Goal: Task Accomplishment & Management: Manage account settings

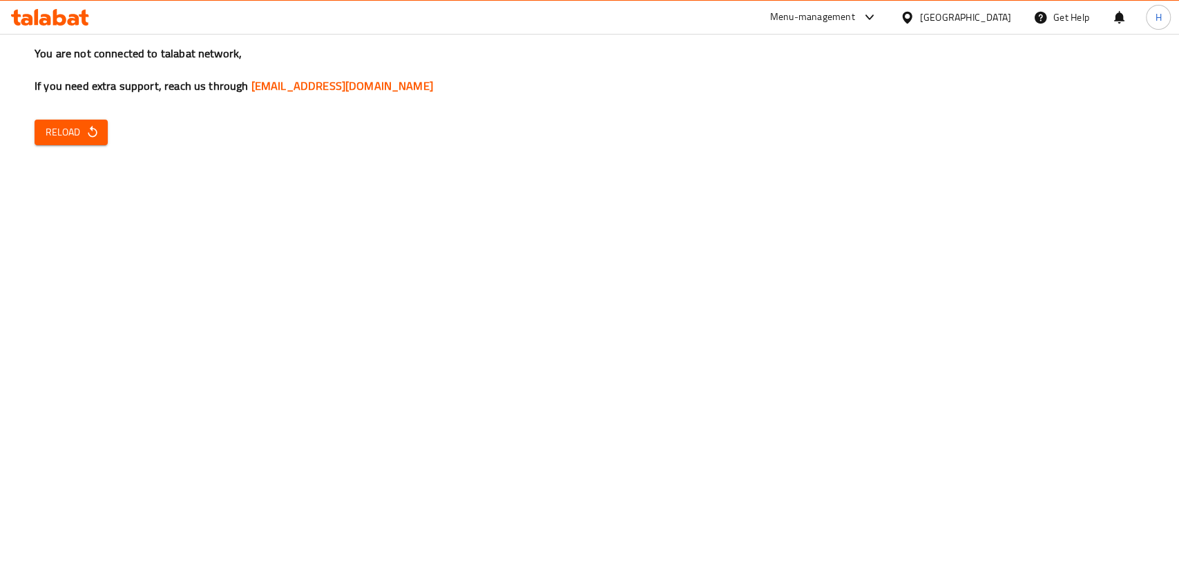
click at [72, 117] on div "You are not connected to talabat network, If you need extra support, reach us t…" at bounding box center [589, 291] width 1179 height 582
click at [52, 10] on icon at bounding box center [50, 17] width 78 height 17
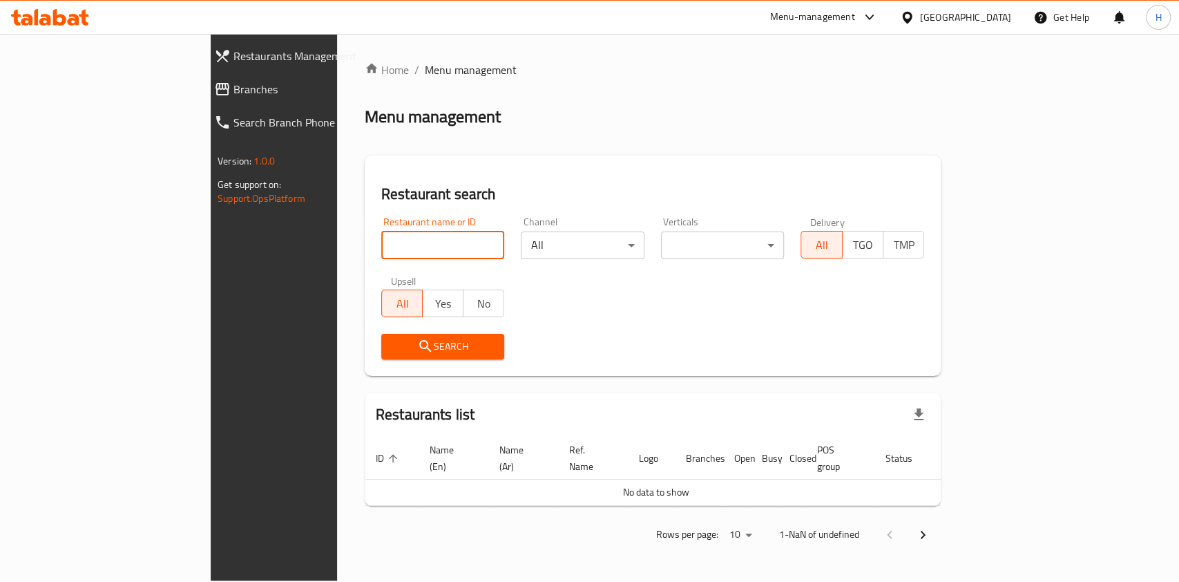
drag, startPoint x: 0, startPoint y: 0, endPoint x: 357, endPoint y: 258, distance: 440.3
click at [381, 258] on input "search" at bounding box center [443, 245] width 124 height 28
type input "eat gree"
click button "Search" at bounding box center [443, 347] width 124 height 26
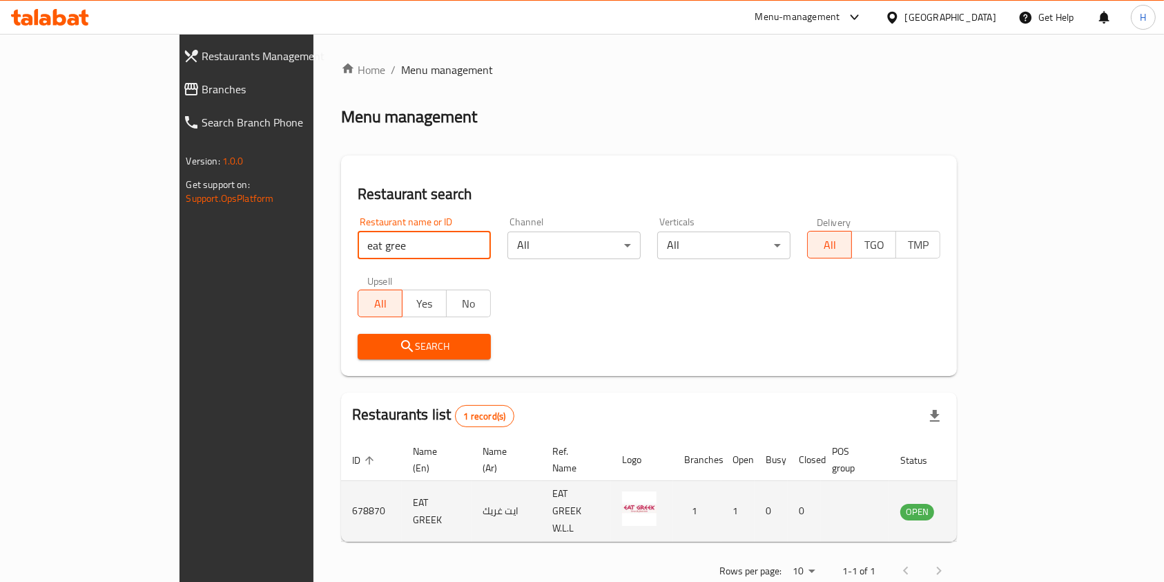
click at [989, 506] on icon "enhanced table" at bounding box center [981, 512] width 15 height 12
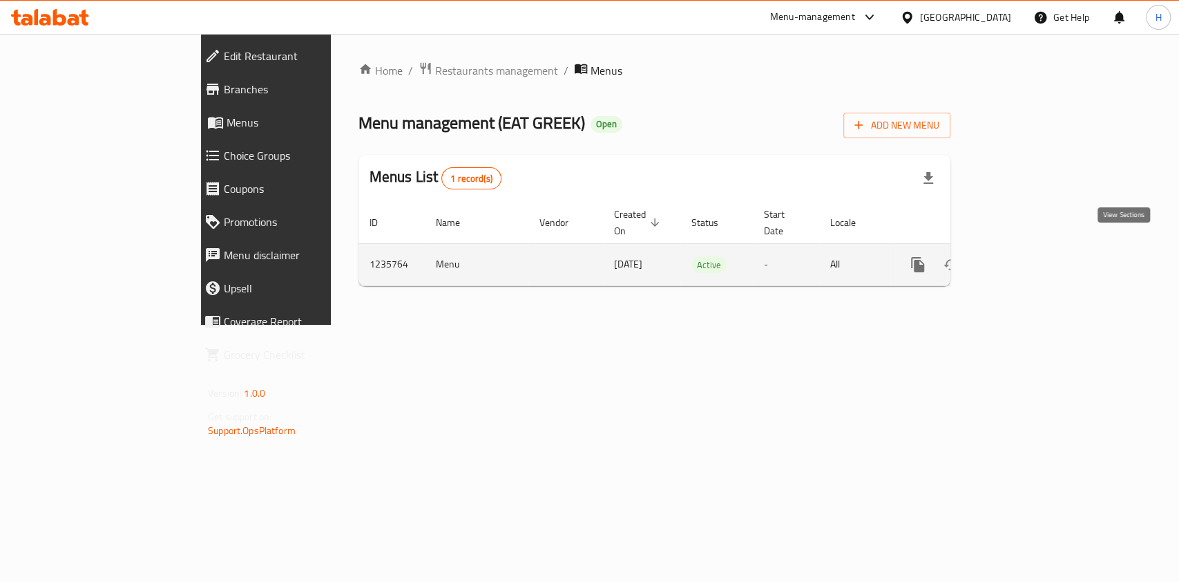
click at [1024, 258] on icon "enhanced table" at bounding box center [1017, 264] width 12 height 12
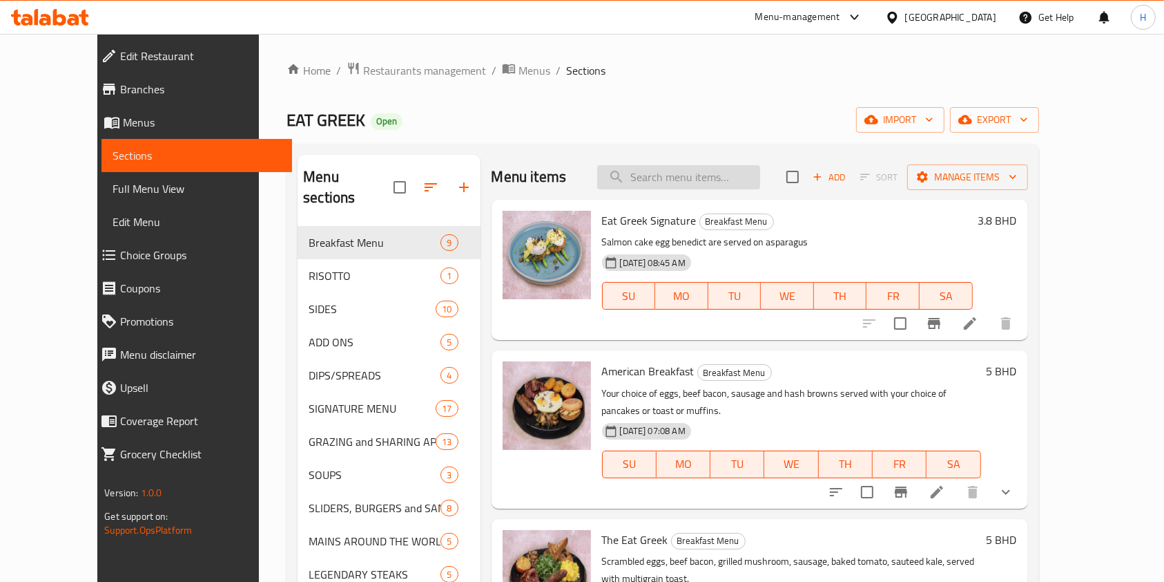
click at [696, 171] on input "search" at bounding box center [678, 177] width 163 height 24
type input "still wa"
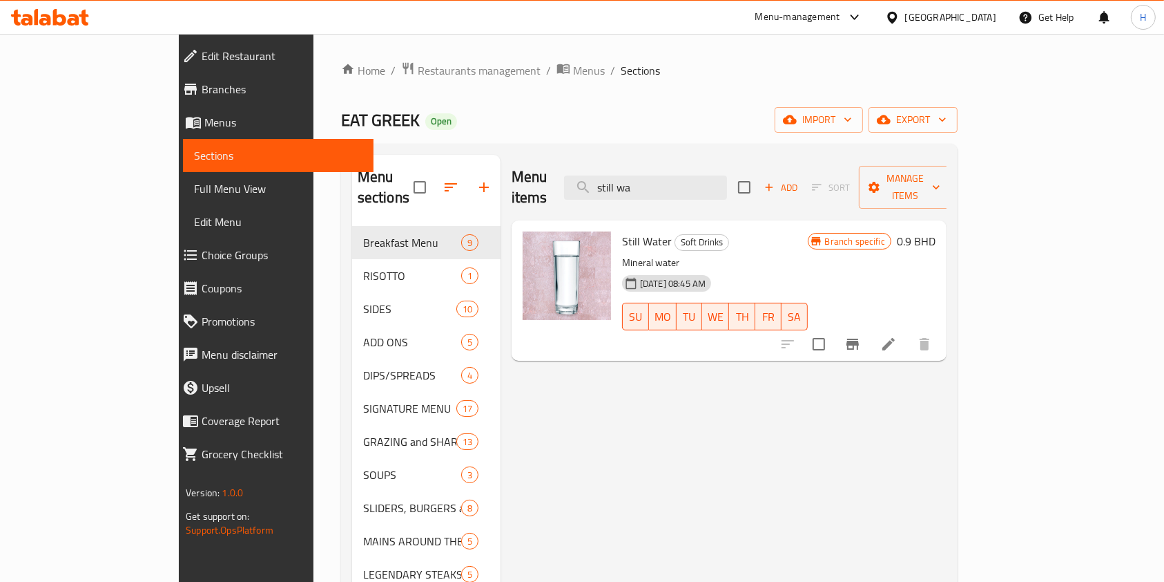
click at [870, 327] on button "Branch-specific-item" at bounding box center [852, 343] width 33 height 33
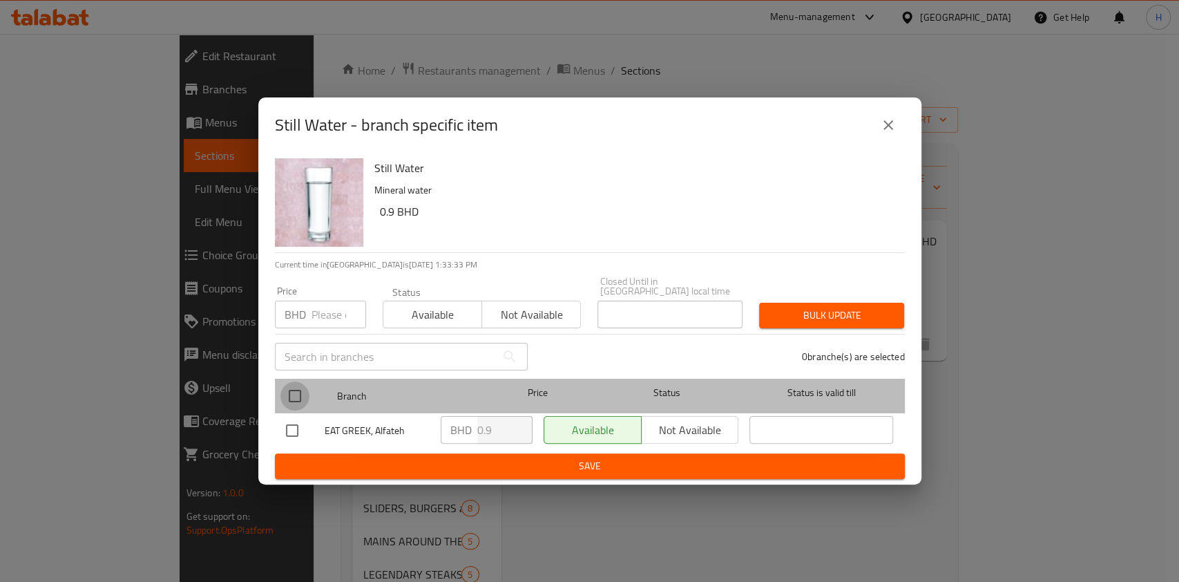
click at [293, 384] on input "checkbox" at bounding box center [294, 395] width 29 height 29
checkbox input "true"
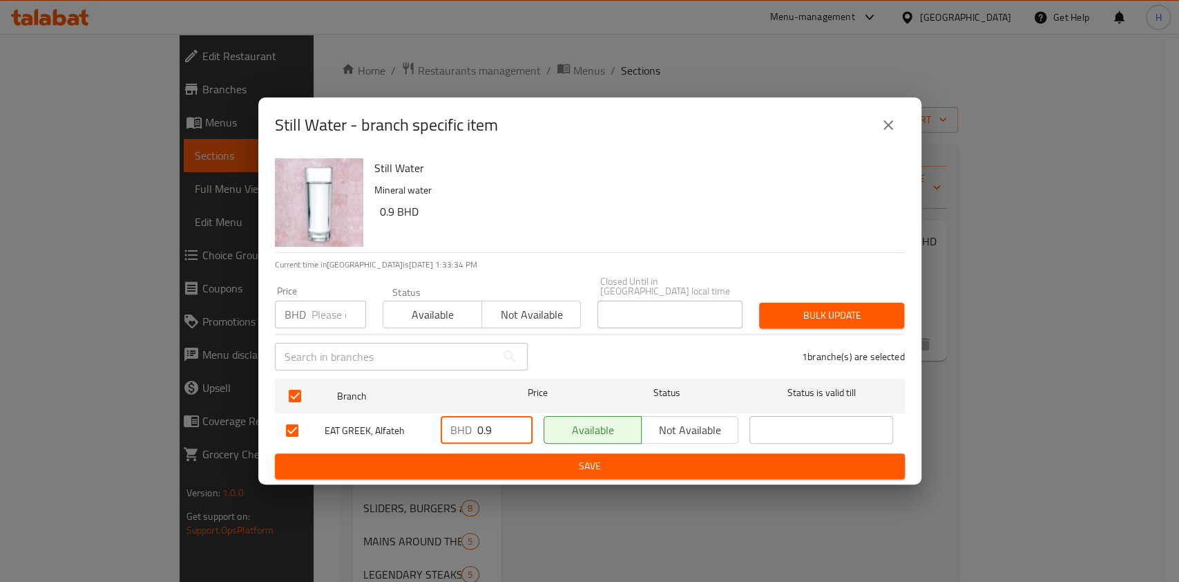
drag, startPoint x: 495, startPoint y: 427, endPoint x: 405, endPoint y: 434, distance: 90.1
click at [405, 434] on div "EAT GREEK, Alfateh BHD 0.9 ​ Available Not available ​" at bounding box center [589, 430] width 619 height 40
type input "1"
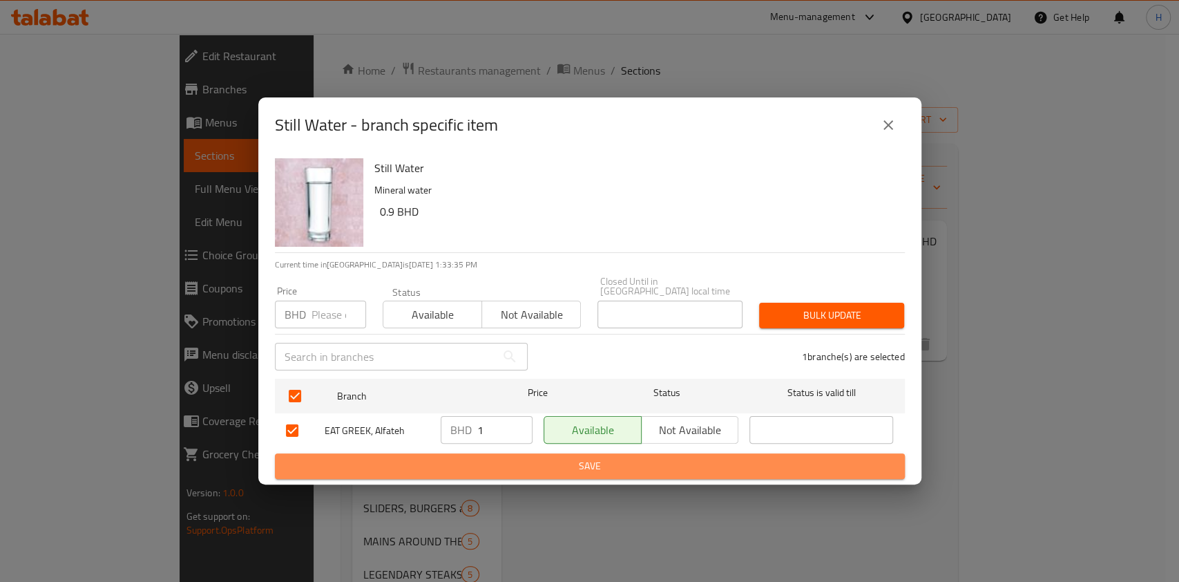
click at [520, 457] on span "Save" at bounding box center [590, 465] width 608 height 17
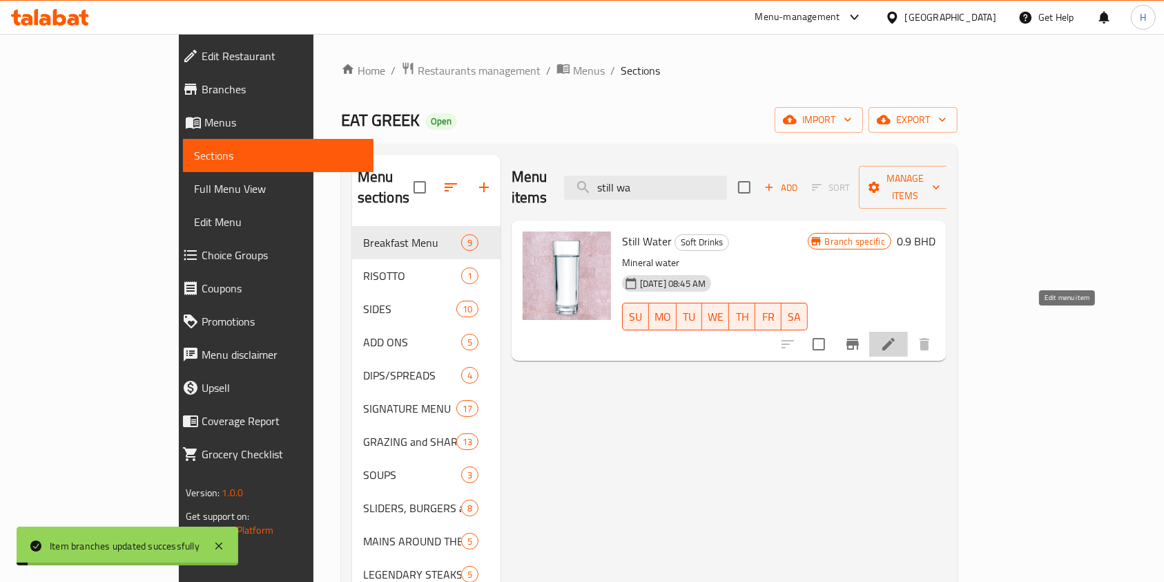
click at [897, 336] on icon at bounding box center [889, 344] width 17 height 17
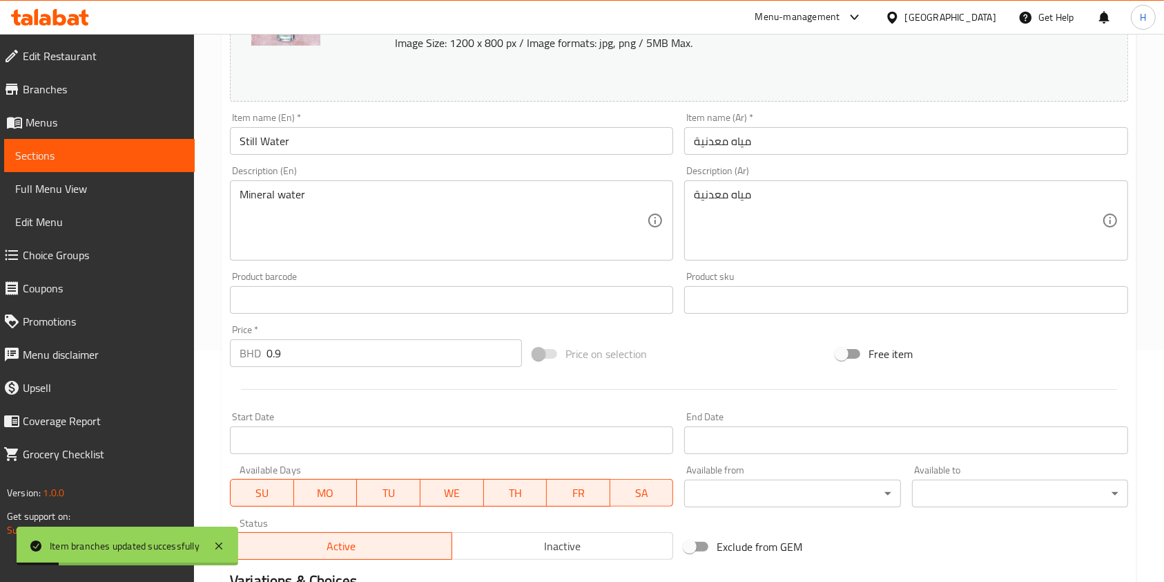
scroll to position [244, 0]
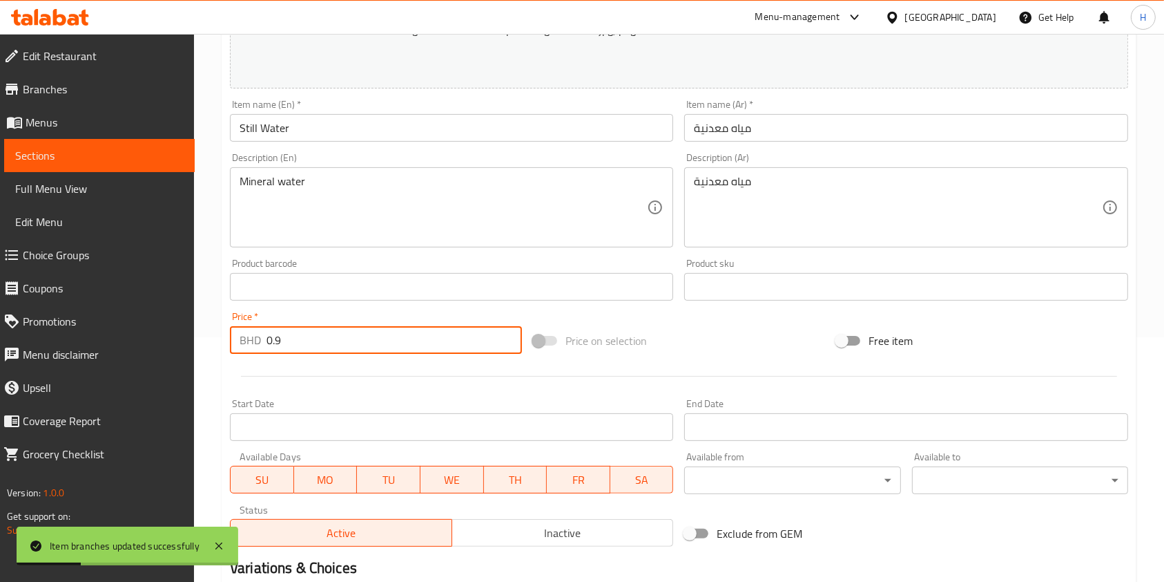
drag, startPoint x: 296, startPoint y: 342, endPoint x: 92, endPoint y: 361, distance: 205.3
click at [92, 361] on div "Edit Restaurant Branches Menus Sections Full Menu View Edit Menu Choice Groups …" at bounding box center [582, 270] width 1164 height 962
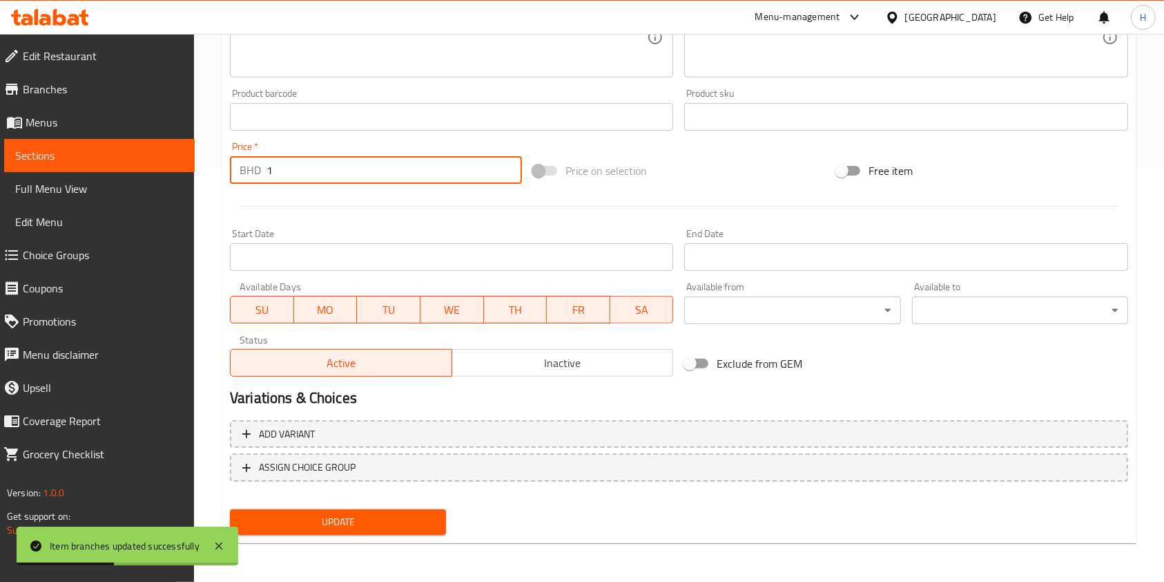
type input "1"
click at [428, 511] on button "Update" at bounding box center [338, 522] width 216 height 26
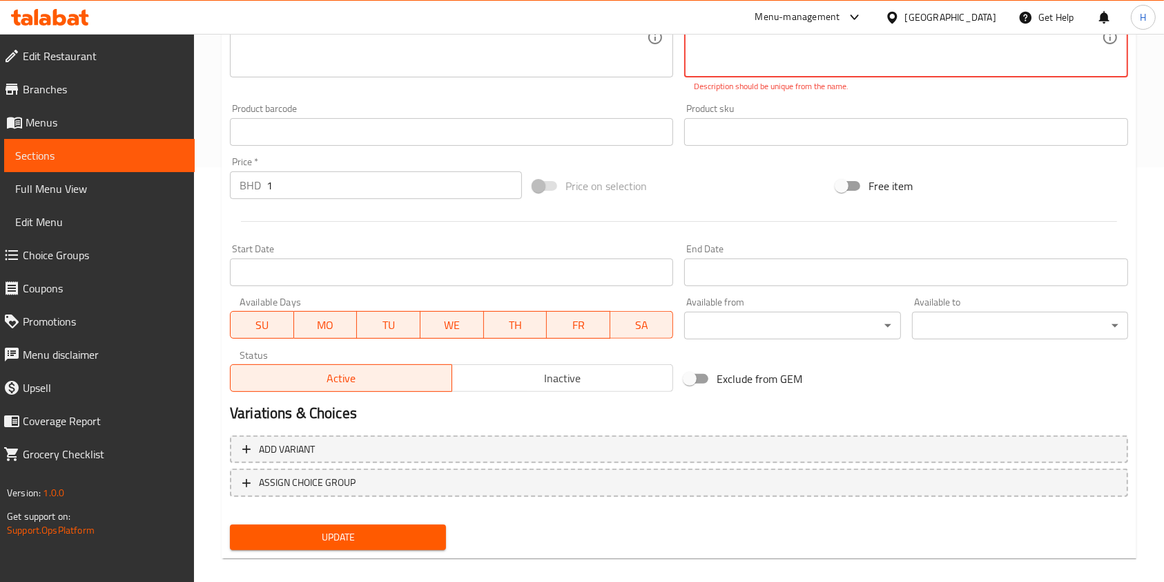
click at [423, 532] on span "Update" at bounding box center [338, 536] width 194 height 17
